Goal: Information Seeking & Learning: Learn about a topic

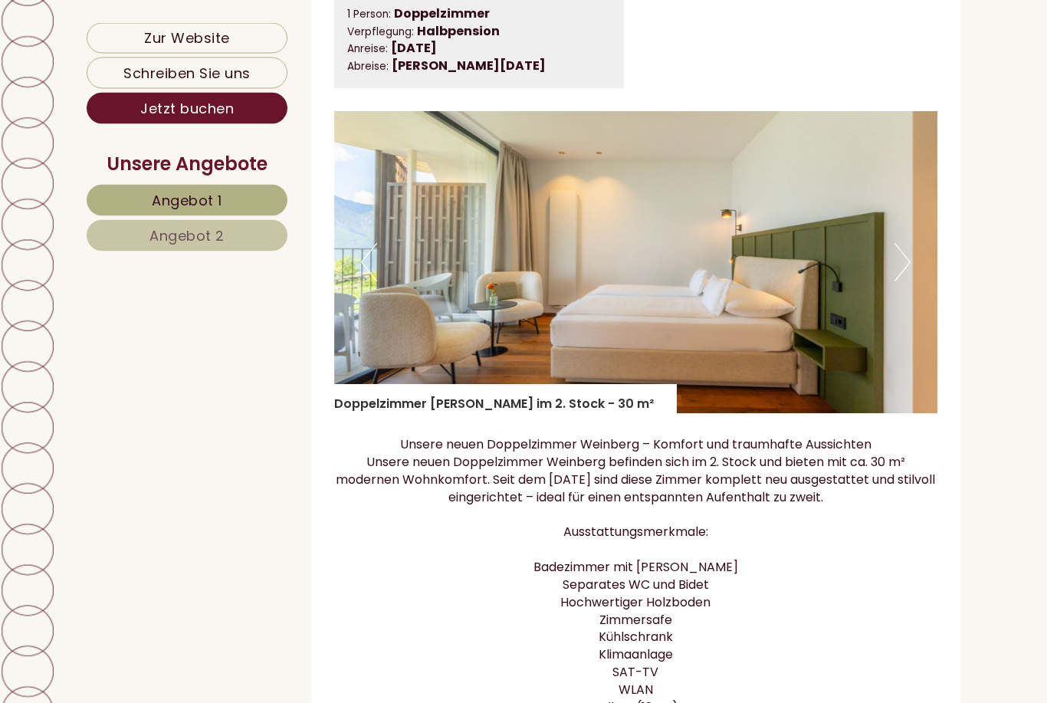
scroll to position [1011, 0]
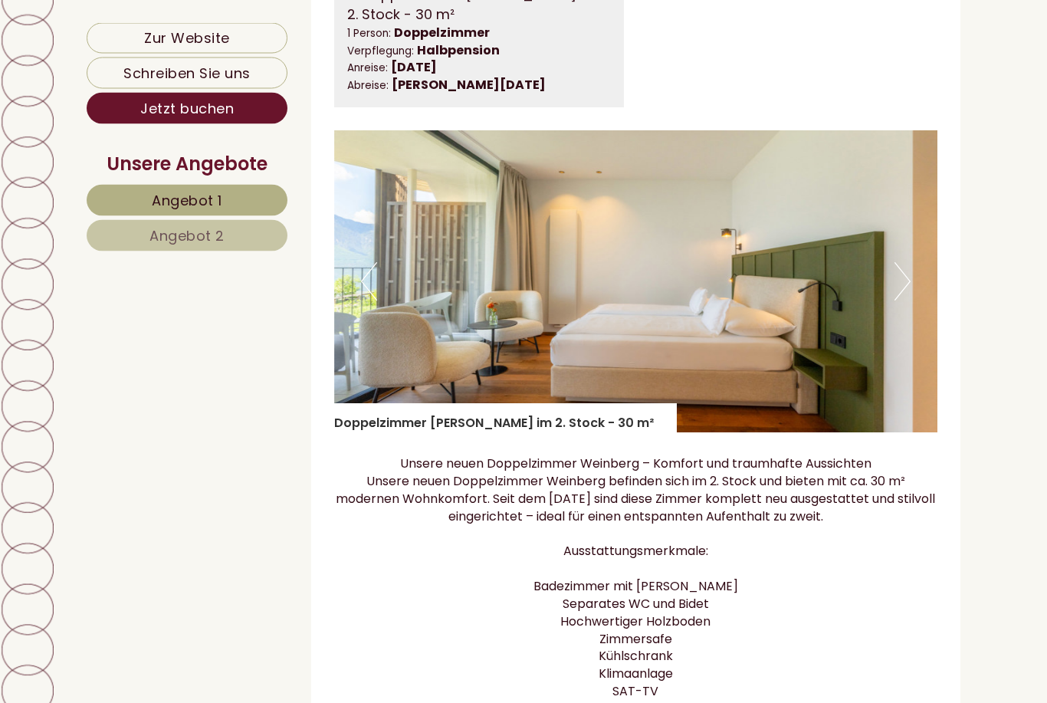
click at [896, 277] on button "Next" at bounding box center [902, 282] width 16 height 38
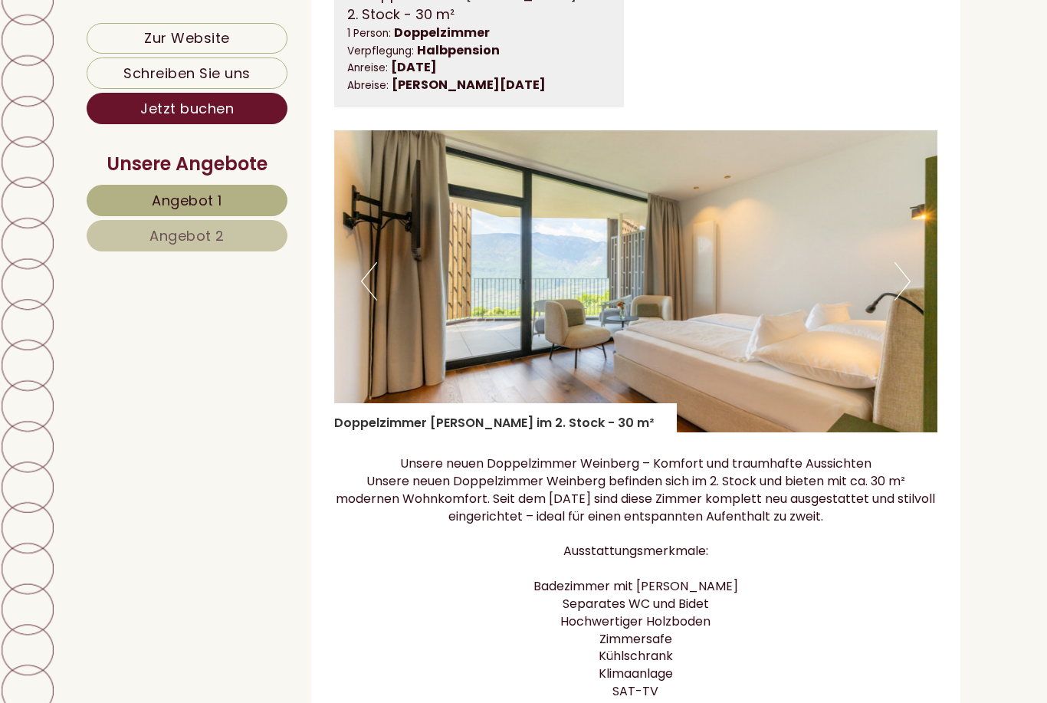
click at [890, 290] on img at bounding box center [636, 281] width 604 height 302
click at [902, 290] on button "Next" at bounding box center [902, 281] width 16 height 38
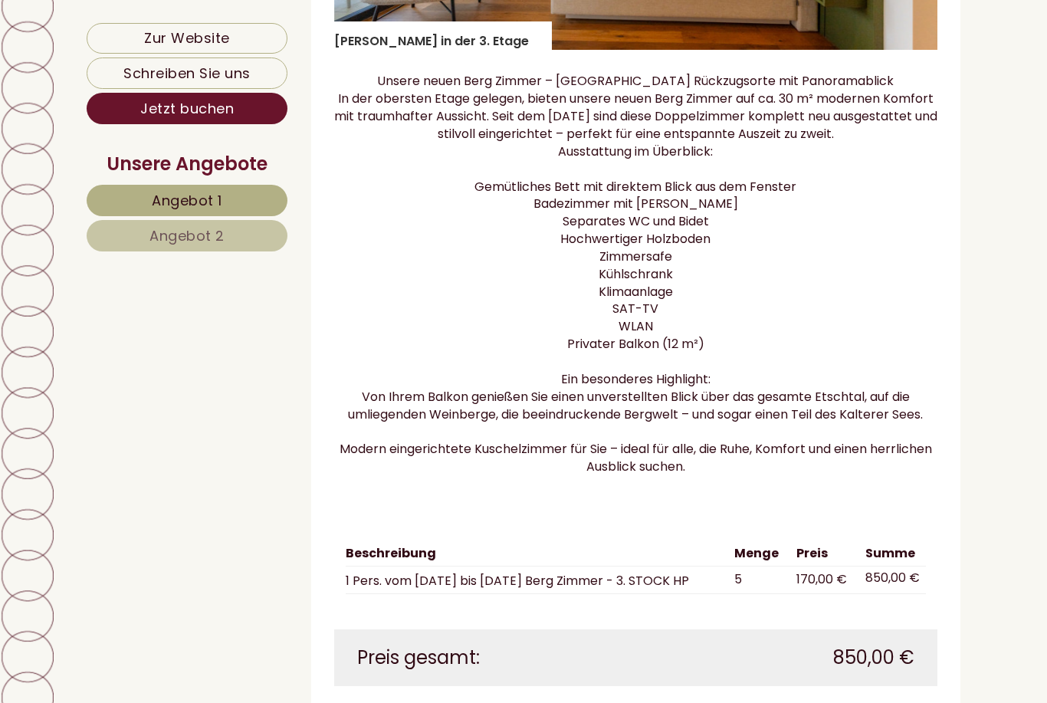
scroll to position [2673, 0]
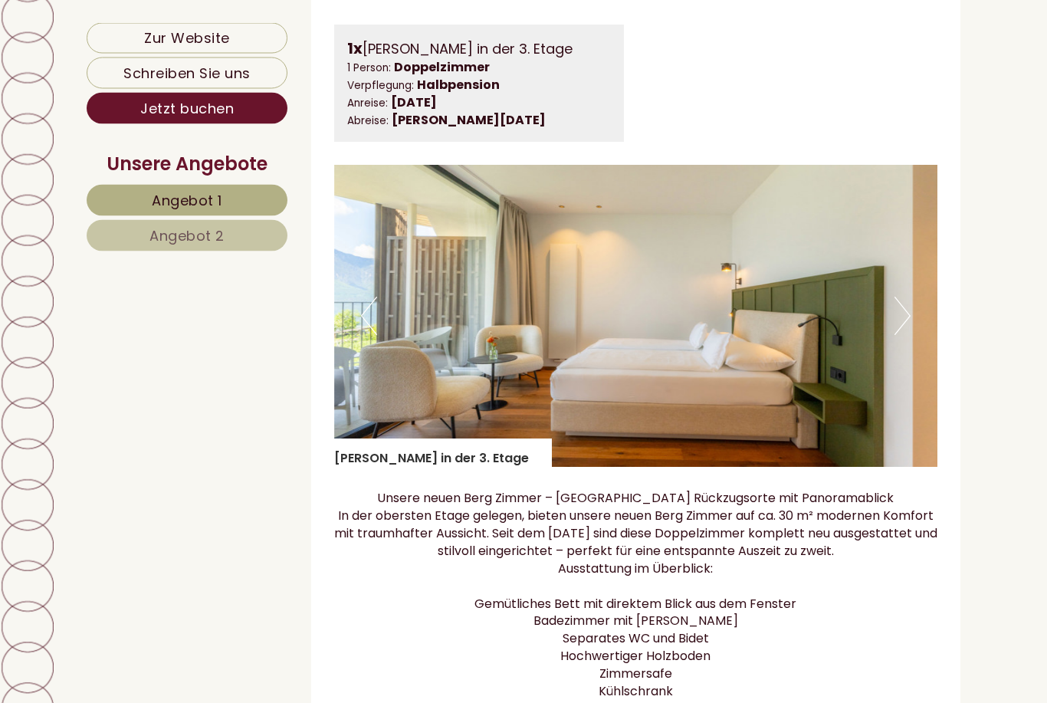
click at [899, 297] on button "Next" at bounding box center [902, 316] width 16 height 38
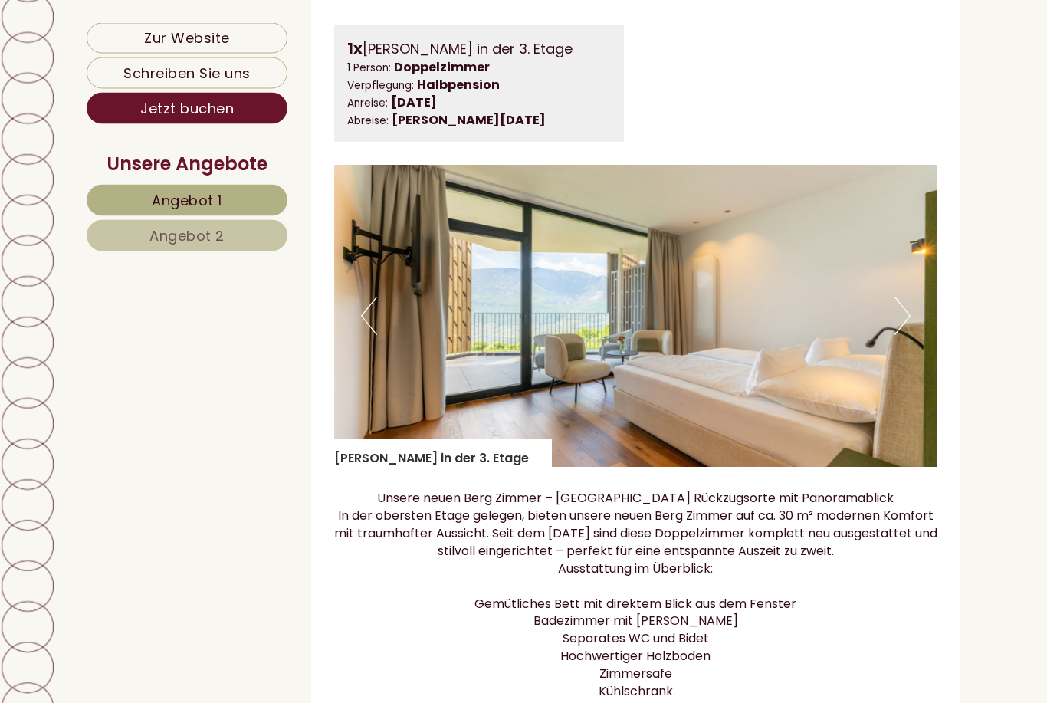
scroll to position [2254, 0]
click at [890, 303] on img at bounding box center [636, 316] width 604 height 302
click at [896, 304] on button "Next" at bounding box center [902, 316] width 16 height 38
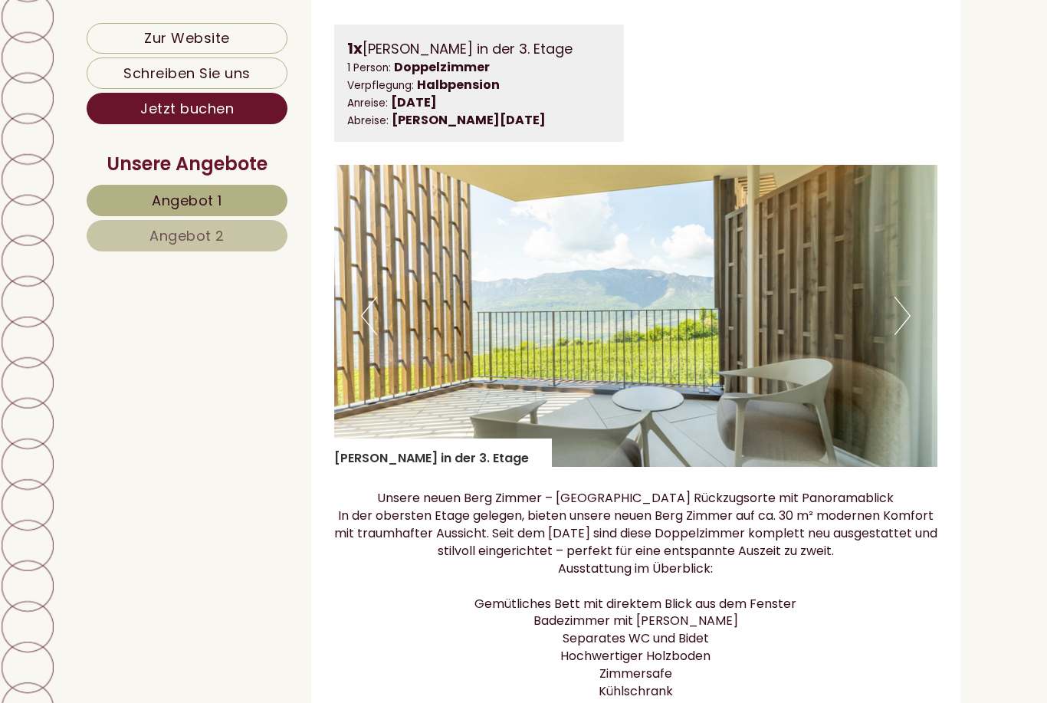
click at [899, 311] on button "Next" at bounding box center [902, 316] width 16 height 38
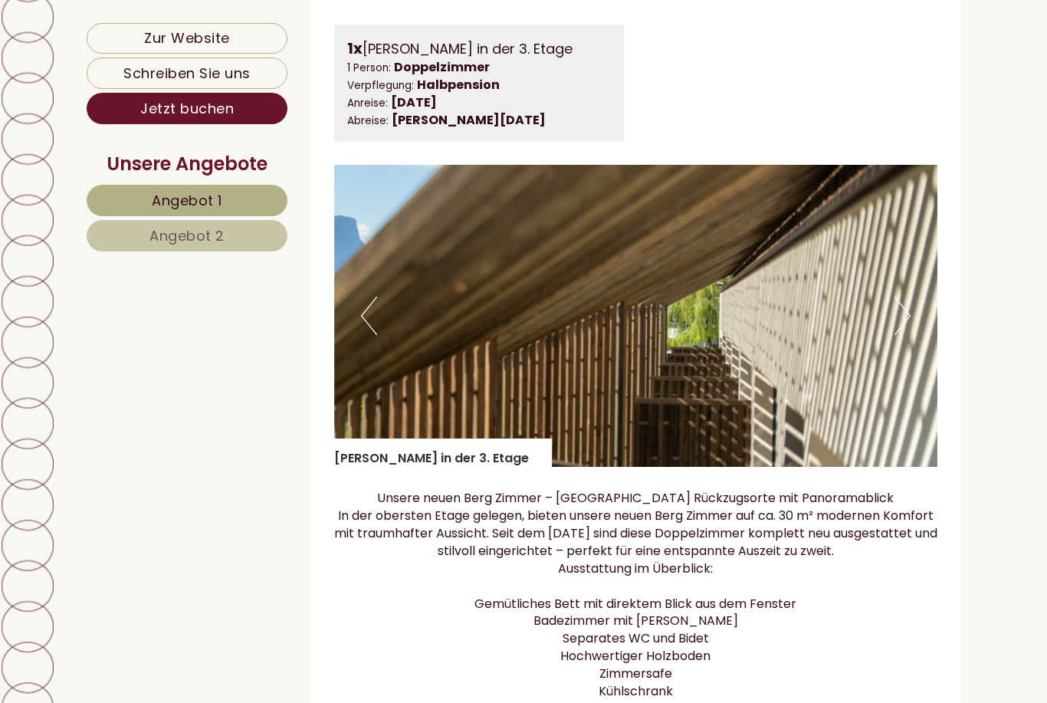
click at [890, 299] on img at bounding box center [636, 316] width 604 height 302
click at [893, 293] on img at bounding box center [636, 316] width 604 height 302
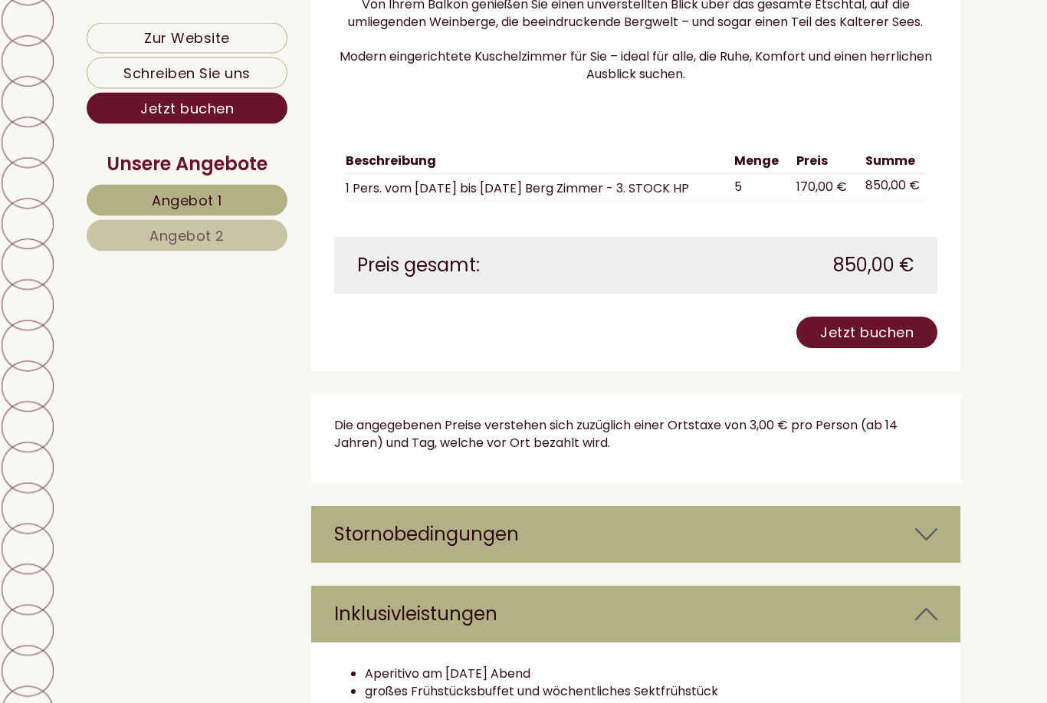
scroll to position [3063, 0]
click at [556, 585] on div "Inklusivleistungen" at bounding box center [636, 613] width 650 height 57
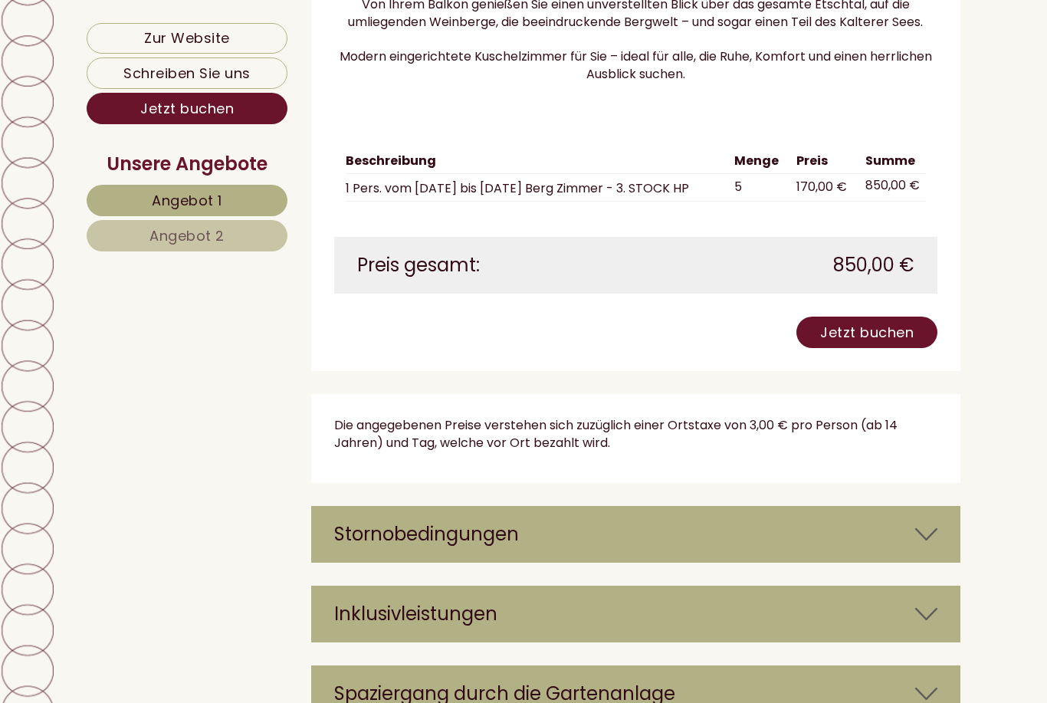
click at [536, 585] on div "Inklusivleistungen" at bounding box center [636, 613] width 650 height 57
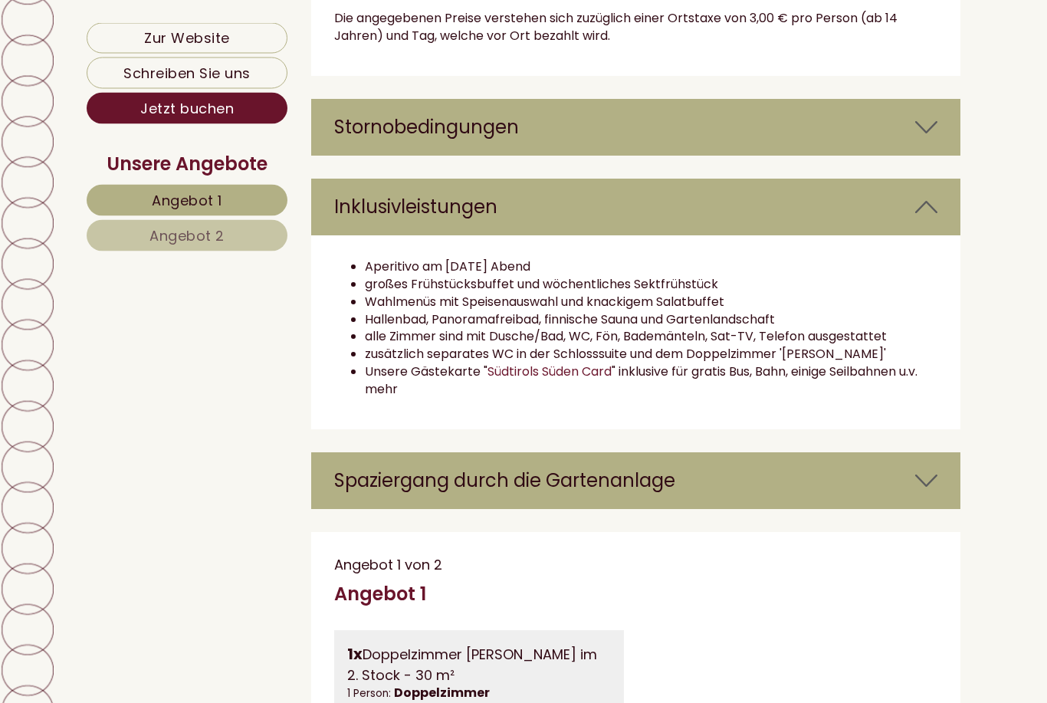
scroll to position [3470, 0]
click at [899, 452] on div "Spaziergang durch die Gartenanlage" at bounding box center [636, 480] width 650 height 57
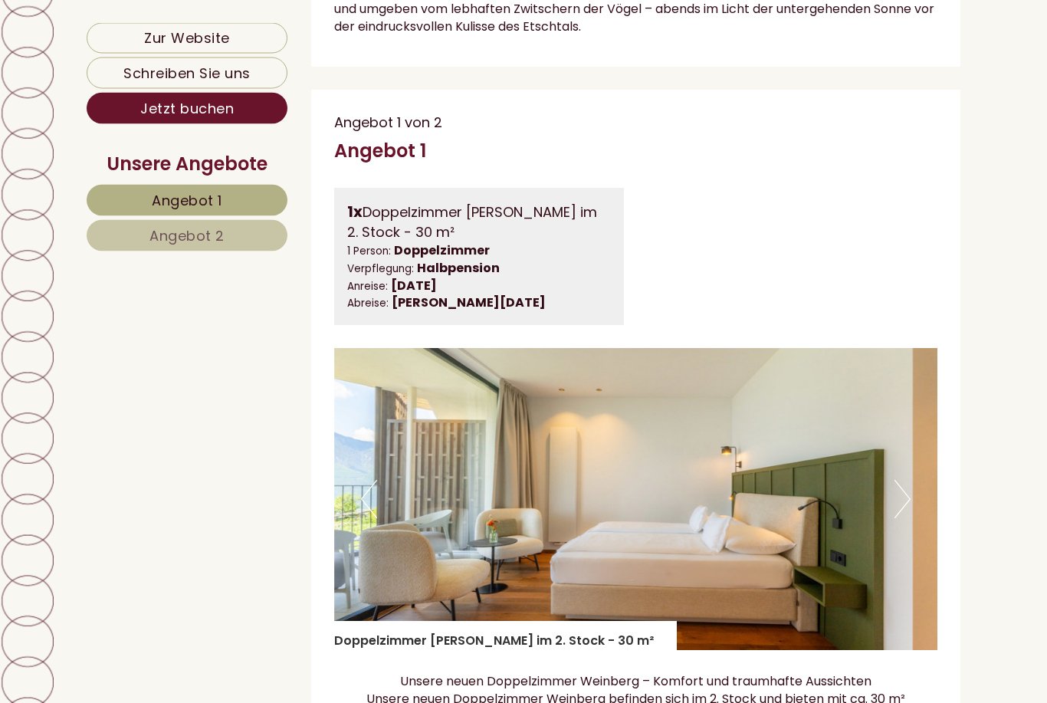
scroll to position [4452, 0]
